Goal: Transaction & Acquisition: Purchase product/service

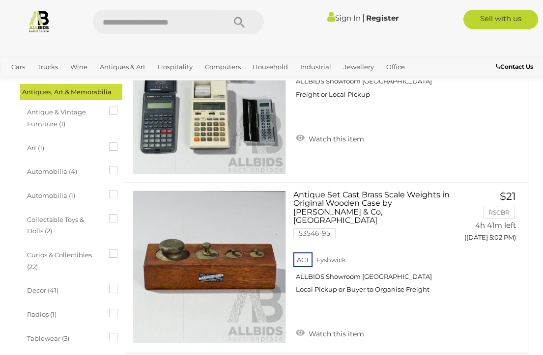
scroll to position [308, 0]
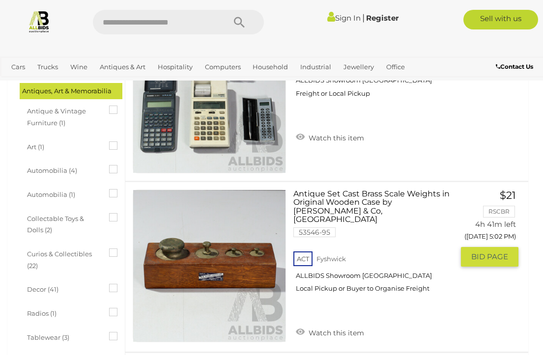
click at [517, 221] on link "$21 RSCBR 4h 41m left (Today 5:02 PM) GO TO BID PAGE" at bounding box center [493, 229] width 50 height 78
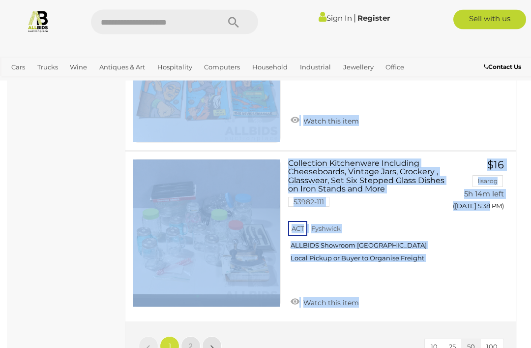
scroll to position [8101, 0]
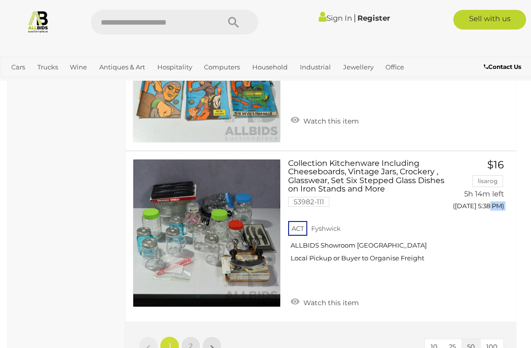
click at [209, 336] on link "»" at bounding box center [212, 346] width 20 height 20
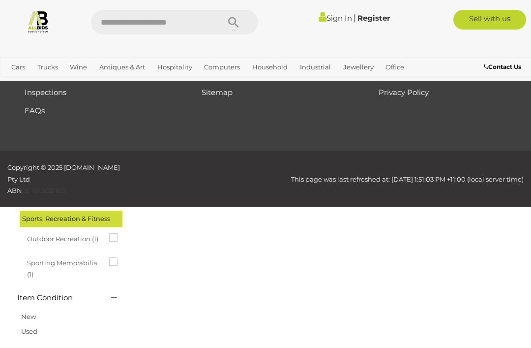
scroll to position [51, 0]
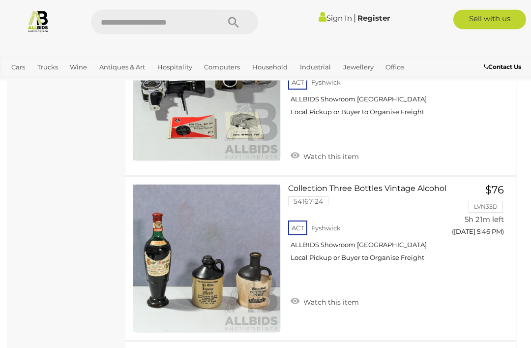
scroll to position [1475, 0]
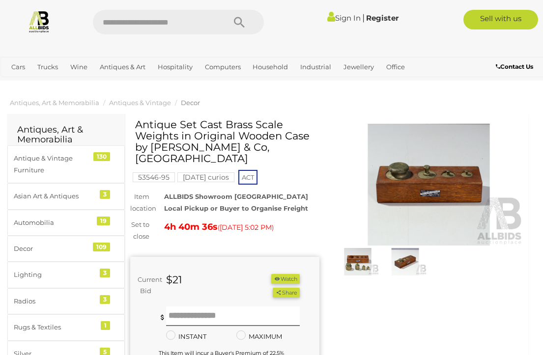
scroll to position [1, 0]
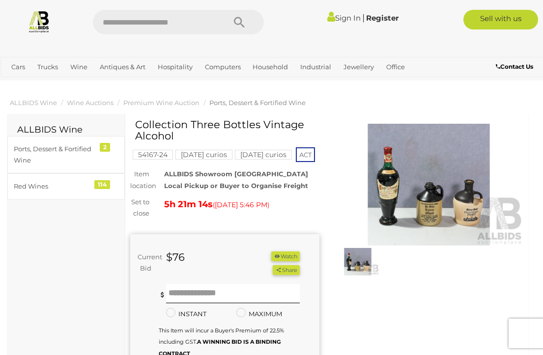
click at [513, 170] on img at bounding box center [428, 185] width 189 height 122
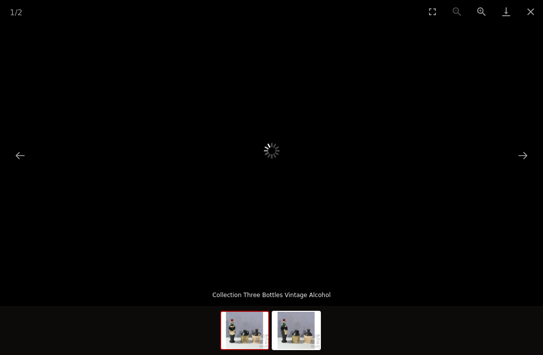
click at [517, 166] on div at bounding box center [271, 151] width 543 height 256
